Goal: Transaction & Acquisition: Subscribe to service/newsletter

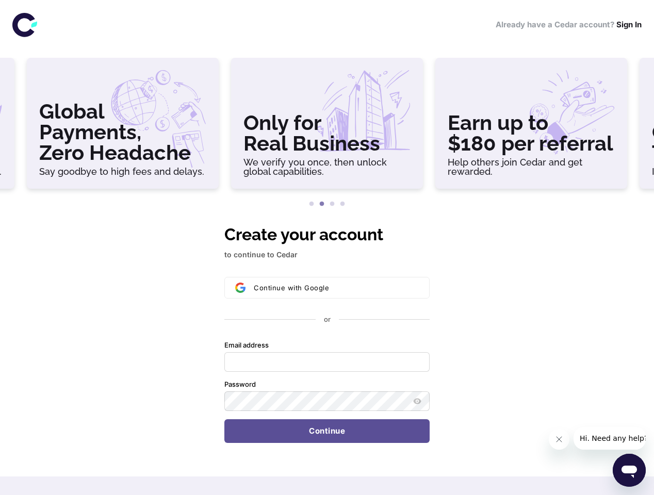
click at [123, 127] on h3 "Global Payments, Zero Headache" at bounding box center [122, 132] width 167 height 62
click at [327, 127] on h3 "Only for Real Business" at bounding box center [326, 132] width 167 height 41
click at [531, 127] on h3 "Earn up to $180 per referral" at bounding box center [531, 132] width 167 height 41
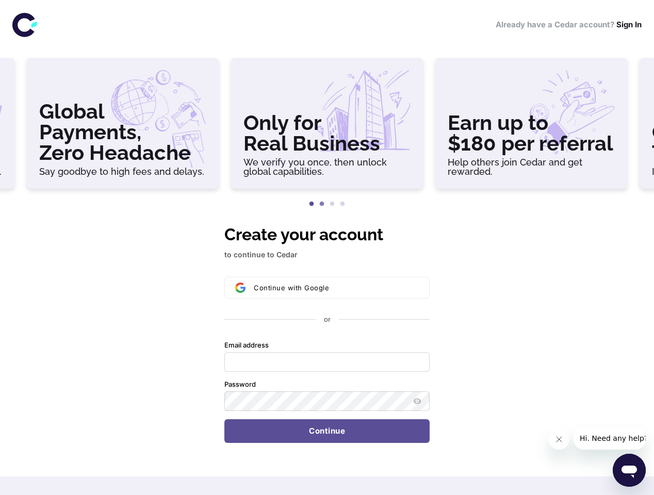
click at [312, 204] on button "1" at bounding box center [311, 204] width 10 height 10
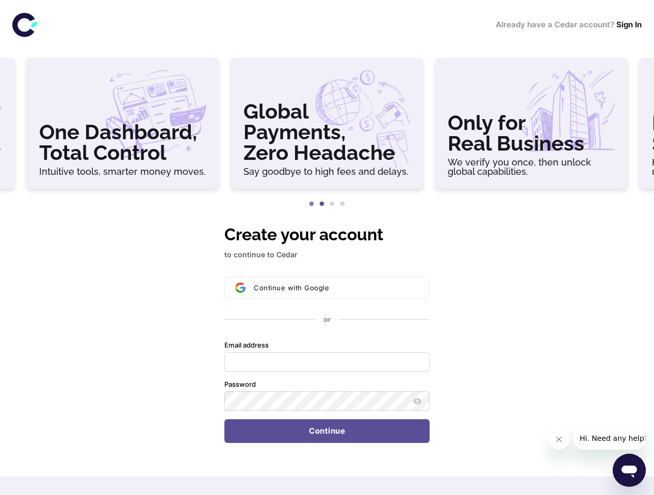
click at [322, 204] on button "2" at bounding box center [322, 204] width 10 height 10
click at [332, 204] on button "3" at bounding box center [332, 204] width 10 height 10
click at [343, 204] on button "4" at bounding box center [342, 204] width 10 height 10
click at [327, 333] on div "Continue with Google or Email address Password Continue" at bounding box center [326, 360] width 205 height 166
